Goal: Obtain resource: Obtain resource

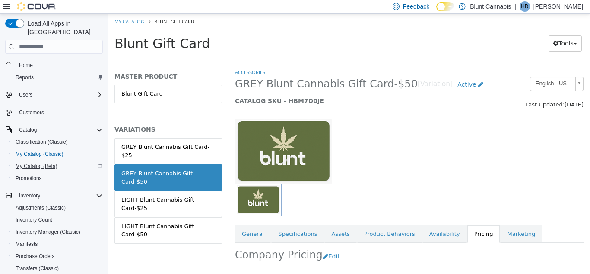
scroll to position [83, 0]
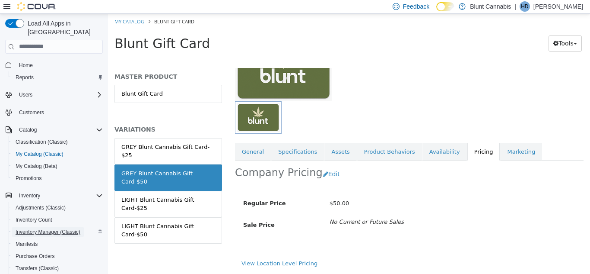
click at [49, 228] on span "Inventory Manager (Classic)" at bounding box center [48, 231] width 65 height 7
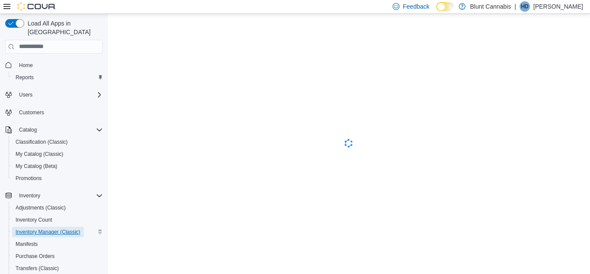
click at [38, 228] on span "Inventory Manager (Classic)" at bounding box center [48, 231] width 65 height 7
click at [48, 226] on span "Inventory Manager (Classic)" at bounding box center [48, 231] width 65 height 10
click at [45, 228] on span "Inventory Manager (Classic)" at bounding box center [48, 231] width 65 height 7
click at [39, 228] on span "Inventory Manager (Classic)" at bounding box center [48, 231] width 65 height 7
click at [34, 228] on span "Inventory Manager (Classic)" at bounding box center [48, 231] width 65 height 7
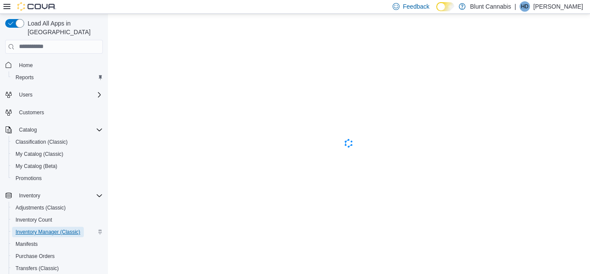
click at [44, 228] on span "Inventory Manager (Classic)" at bounding box center [48, 231] width 65 height 7
click at [55, 226] on span "Inventory Manager (Classic)" at bounding box center [48, 231] width 65 height 10
click at [47, 228] on span "Inventory Manager (Classic)" at bounding box center [48, 231] width 65 height 7
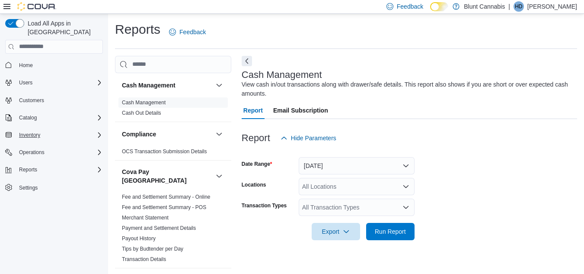
scroll to position [11, 0]
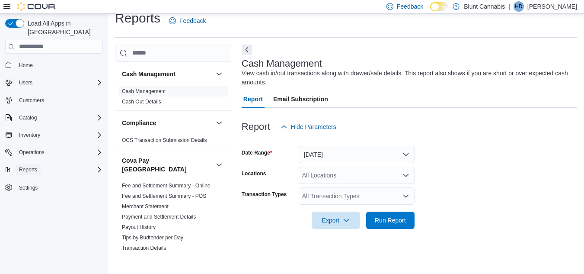
click at [36, 166] on span "Reports" at bounding box center [28, 169] width 18 height 10
click at [32, 131] on span "Inventory" at bounding box center [29, 134] width 21 height 7
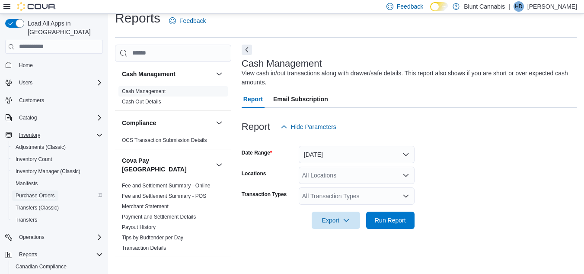
click at [27, 192] on span "Purchase Orders" at bounding box center [35, 195] width 39 height 7
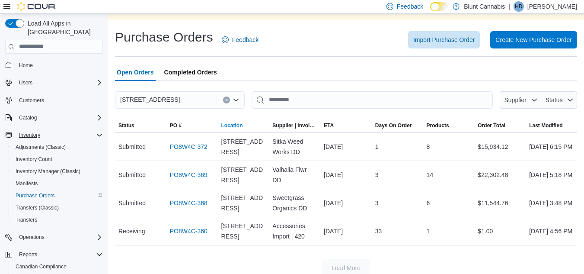
scroll to position [48, 0]
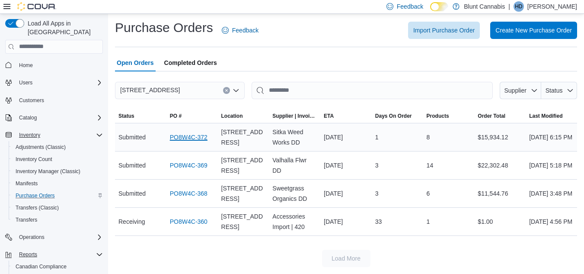
click at [187, 137] on link "PO8W4C-372" at bounding box center [189, 137] width 38 height 10
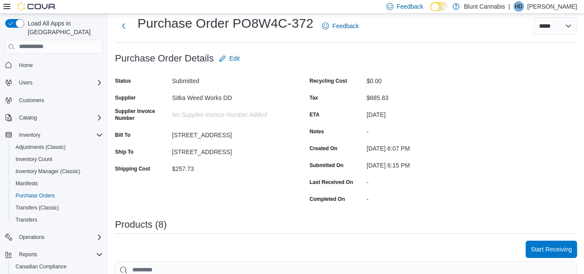
scroll to position [46, 0]
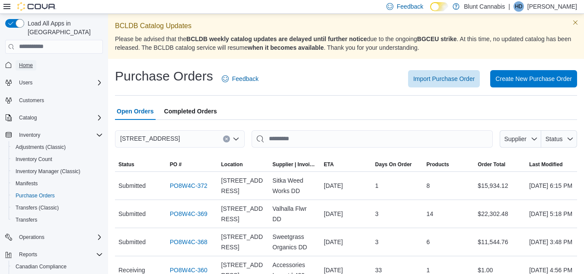
click at [21, 62] on span "Home" at bounding box center [26, 65] width 14 height 7
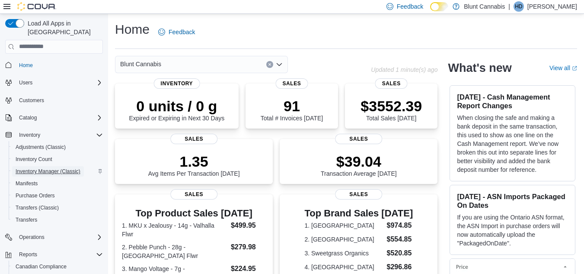
click at [53, 168] on span "Inventory Manager (Classic)" at bounding box center [48, 171] width 65 height 7
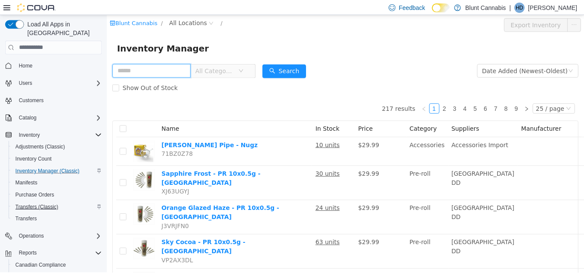
scroll to position [51, 0]
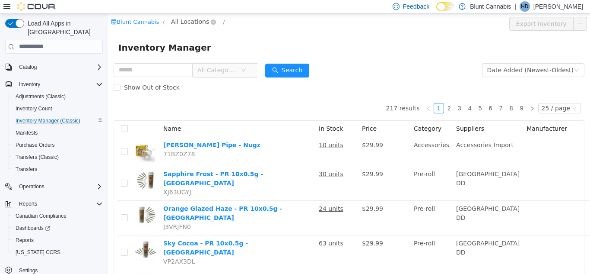
click at [174, 23] on span "All Locations" at bounding box center [190, 21] width 38 height 10
click at [186, 65] on span "[STREET_ADDRESS]" at bounding box center [216, 68] width 64 height 12
click at [263, 24] on div "All Rooms" at bounding box center [270, 22] width 30 height 13
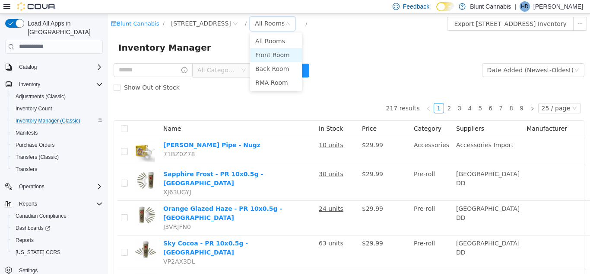
click at [270, 57] on li "Front Room" at bounding box center [276, 55] width 52 height 14
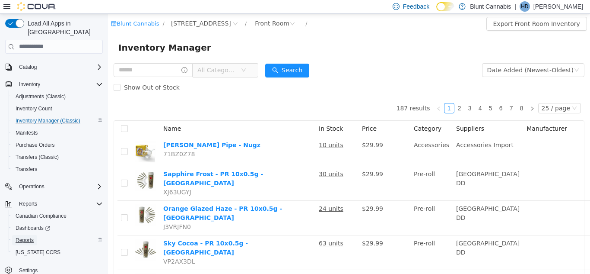
click at [29, 236] on span "Reports" at bounding box center [25, 239] width 18 height 7
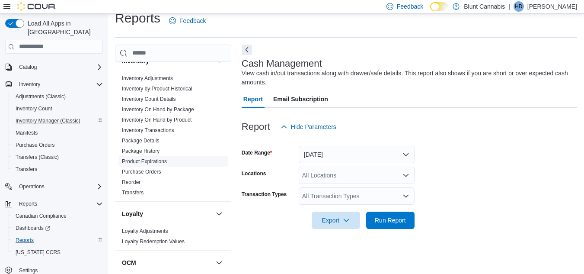
scroll to position [395, 0]
click at [159, 117] on span "Inventory On Hand by Product" at bounding box center [157, 120] width 70 height 7
click at [162, 118] on link "Inventory On Hand by Product" at bounding box center [157, 121] width 70 height 6
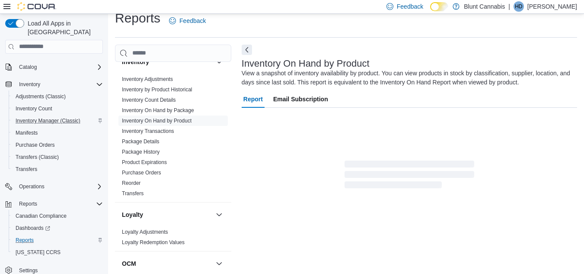
scroll to position [29, 0]
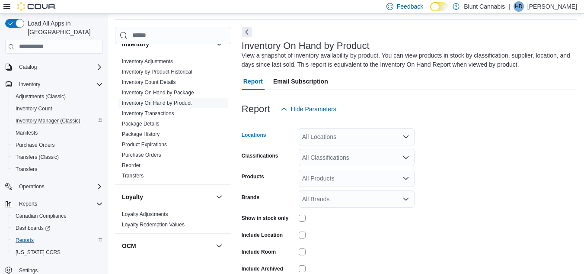
click at [325, 139] on div "All Locations" at bounding box center [357, 136] width 116 height 17
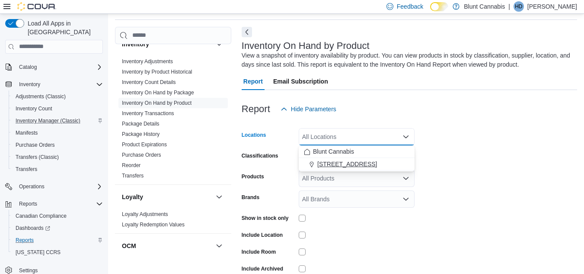
click at [333, 160] on span "[STREET_ADDRESS]" at bounding box center [347, 163] width 60 height 9
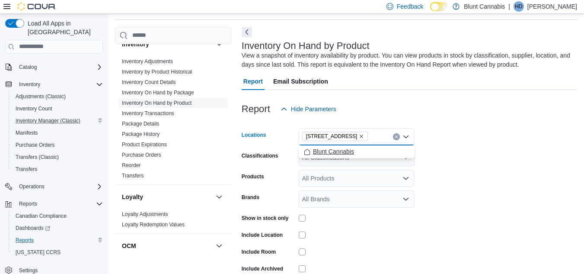
click at [338, 149] on span "Blunt Cannabis" at bounding box center [333, 151] width 41 height 9
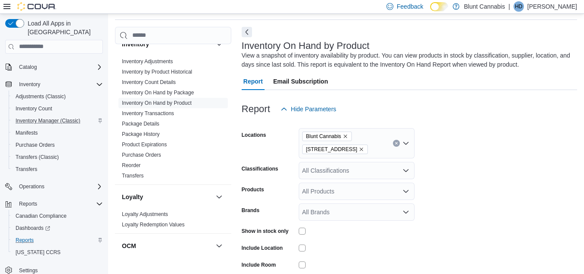
click at [427, 165] on form "Locations Blunt Cannabis [STREET_ADDRESS] Classifications All Classifications P…" at bounding box center [409, 215] width 335 height 194
click at [326, 176] on div "All Classifications" at bounding box center [357, 170] width 116 height 17
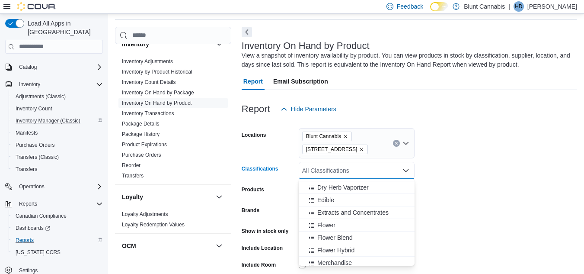
scroll to position [175, 0]
click at [325, 220] on span "Flower" at bounding box center [326, 223] width 18 height 9
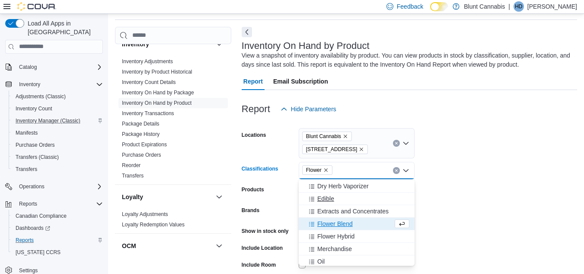
click at [327, 196] on span "Edible" at bounding box center [325, 198] width 17 height 9
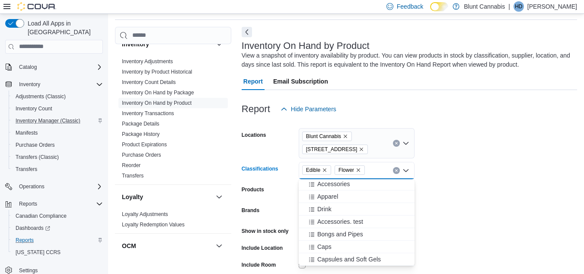
scroll to position [24, 0]
click at [321, 208] on span "Drink" at bounding box center [324, 211] width 14 height 9
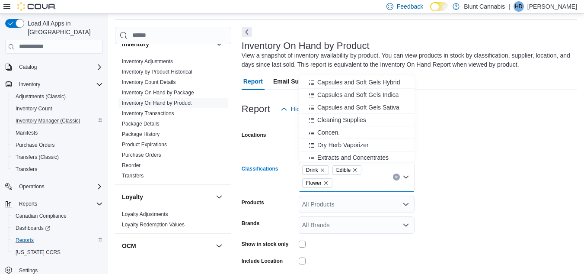
scroll to position [100, 0]
click at [331, 132] on span "Concen." at bounding box center [328, 131] width 22 height 9
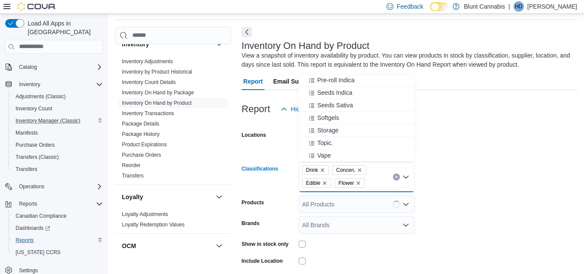
scroll to position [365, 0]
click at [331, 140] on span "Topic." at bounding box center [325, 142] width 16 height 9
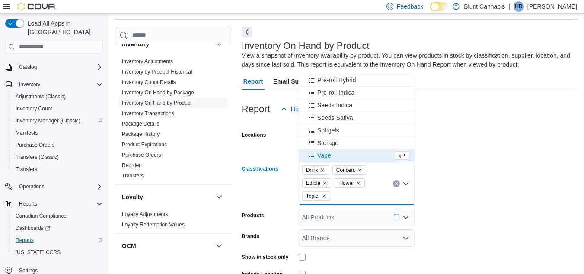
scroll to position [352, 0]
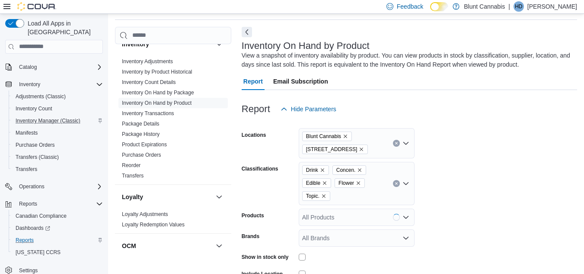
click at [476, 200] on form "Locations Blunt Cannabis [STREET_ADDRESS] Classifications Drink Concen. Edible …" at bounding box center [409, 228] width 335 height 220
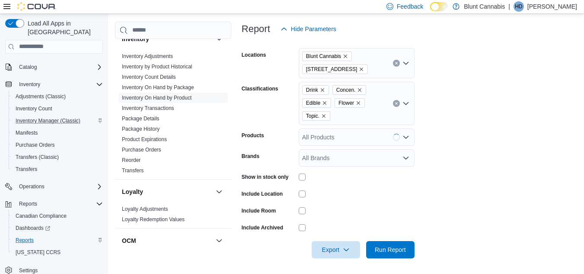
scroll to position [111, 0]
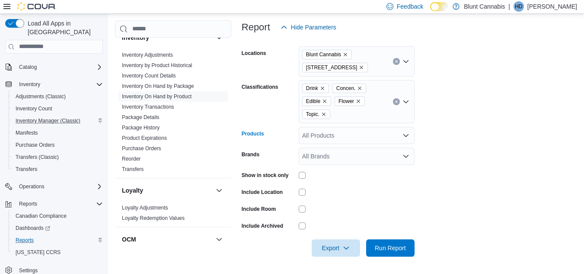
click at [333, 139] on div "All Products" at bounding box center [357, 135] width 116 height 17
click at [465, 150] on form "Locations Blunt Cannabis [STREET_ADDRESS] Classifications Drink Concen. Edible …" at bounding box center [409, 146] width 335 height 220
click at [333, 244] on span "Export" at bounding box center [336, 247] width 38 height 17
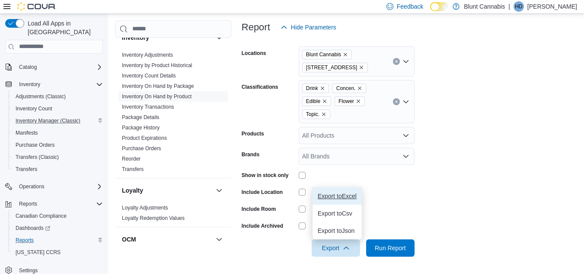
click at [333, 198] on span "Export to Excel" at bounding box center [337, 195] width 39 height 7
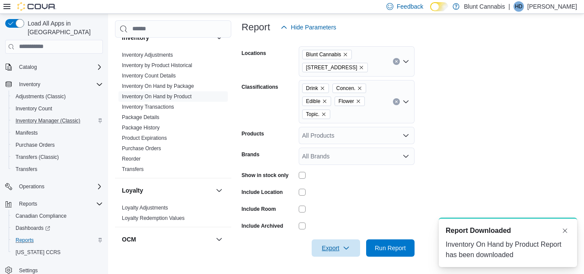
scroll to position [0, 0]
